Goal: Transaction & Acquisition: Book appointment/travel/reservation

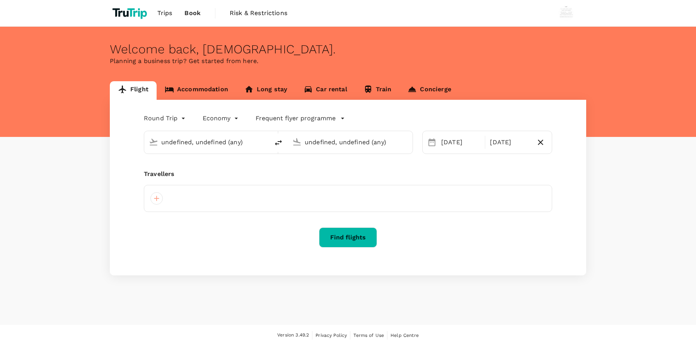
type input "[GEOGRAPHIC_DATA], [GEOGRAPHIC_DATA] (any)"
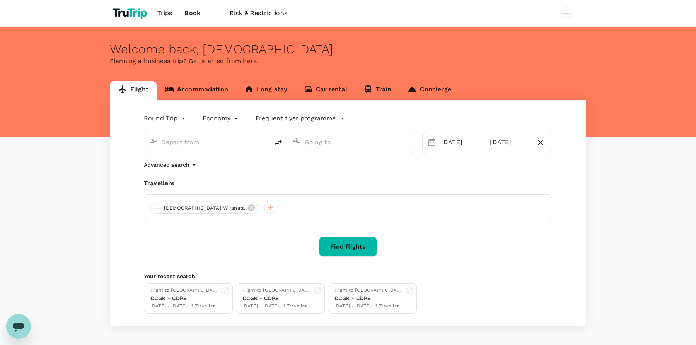
type input "[GEOGRAPHIC_DATA], [GEOGRAPHIC_DATA] (any)"
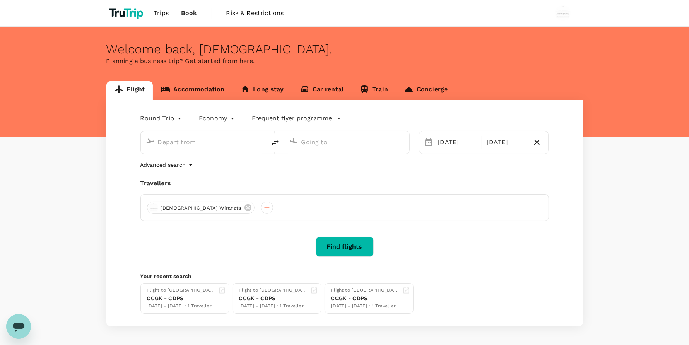
type input "[GEOGRAPHIC_DATA], [GEOGRAPHIC_DATA] (any)"
click at [355, 244] on button "Find flights" at bounding box center [345, 247] width 58 height 20
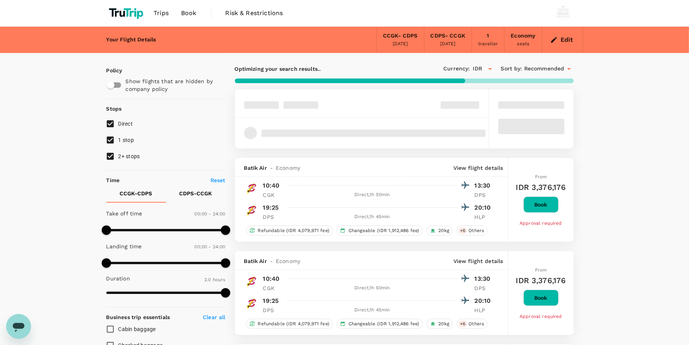
type input "120"
checkbox input "false"
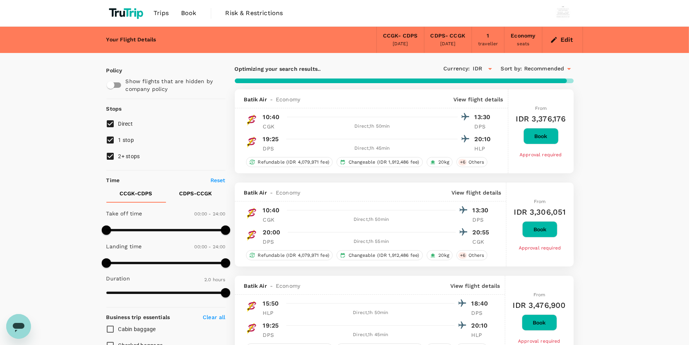
type input "890"
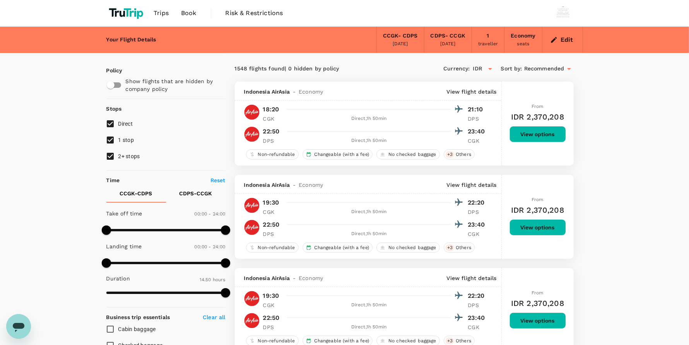
click at [191, 12] on span "Book" at bounding box center [188, 13] width 15 height 9
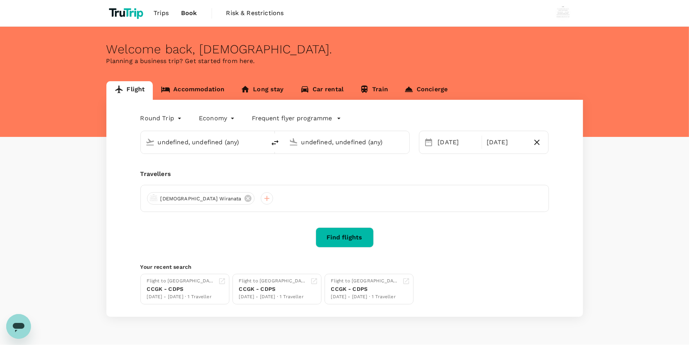
type input "[GEOGRAPHIC_DATA], [GEOGRAPHIC_DATA] (any)"
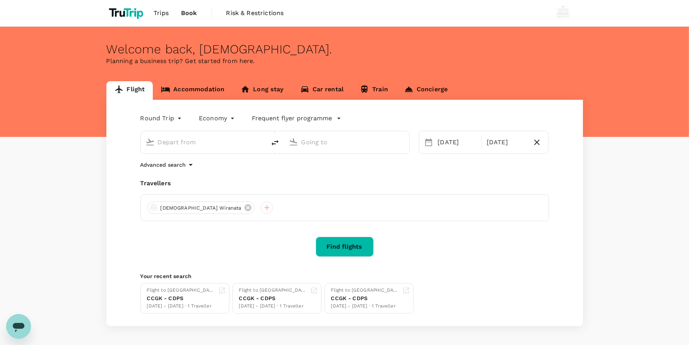
type input "[GEOGRAPHIC_DATA], [GEOGRAPHIC_DATA] (any)"
